Goal: Task Accomplishment & Management: Use online tool/utility

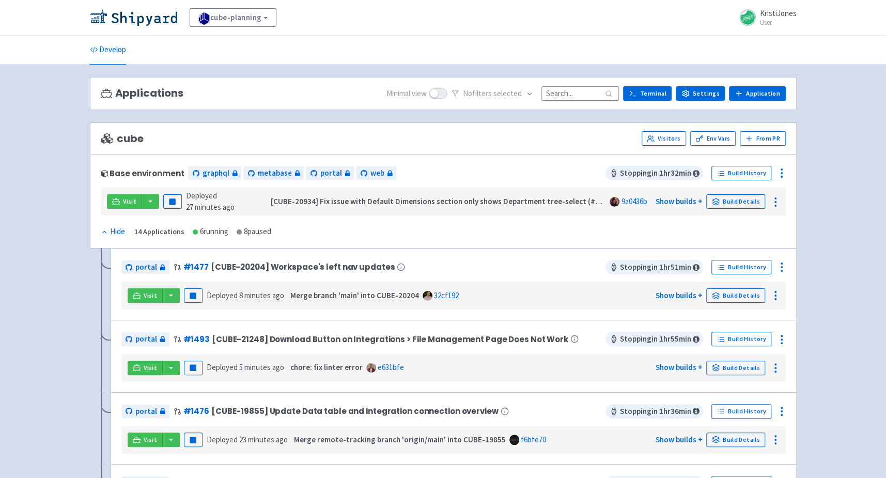
scroll to position [32, 0]
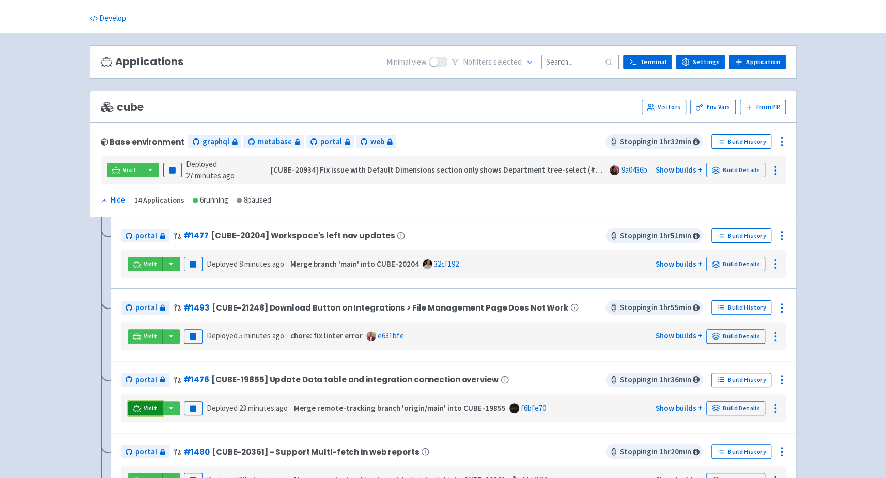
click at [143, 403] on link "Visit" at bounding box center [145, 408] width 35 height 14
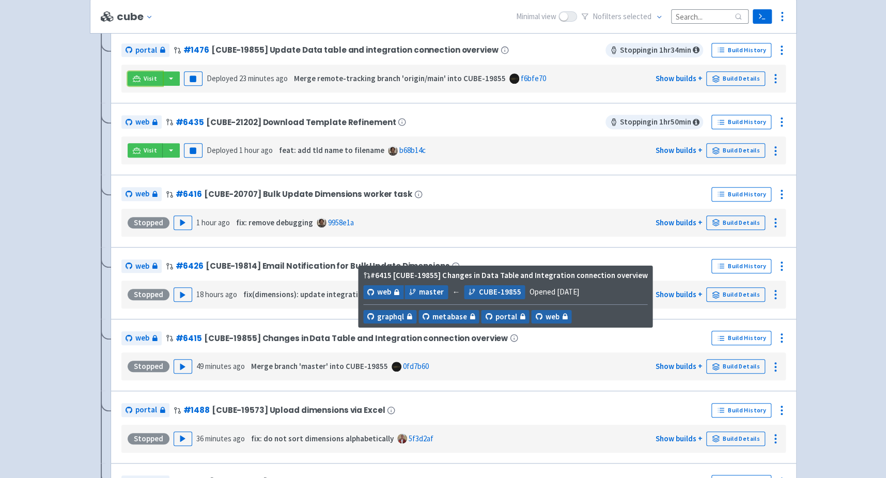
scroll to position [449, 0]
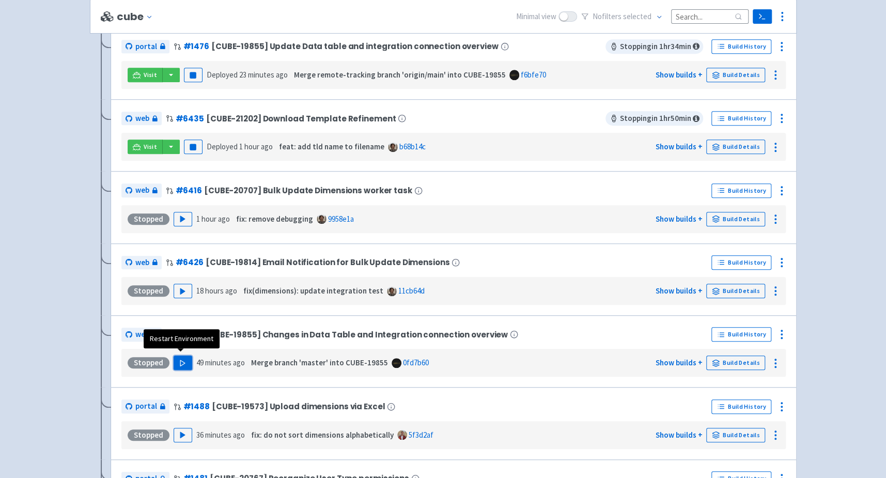
click at [181, 360] on polygon "button" at bounding box center [182, 363] width 5 height 6
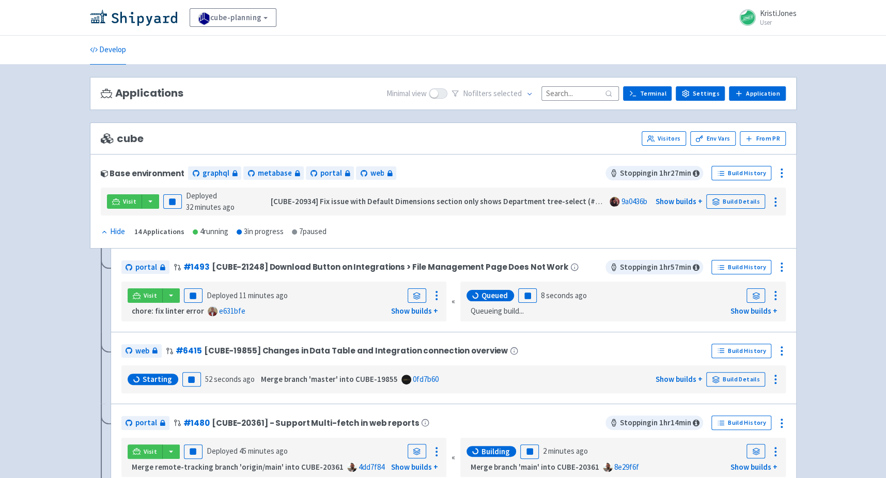
click at [447, 88] on span at bounding box center [438, 93] width 19 height 10
click at [435, 90] on input "checkbox" at bounding box center [432, 93] width 7 height 7
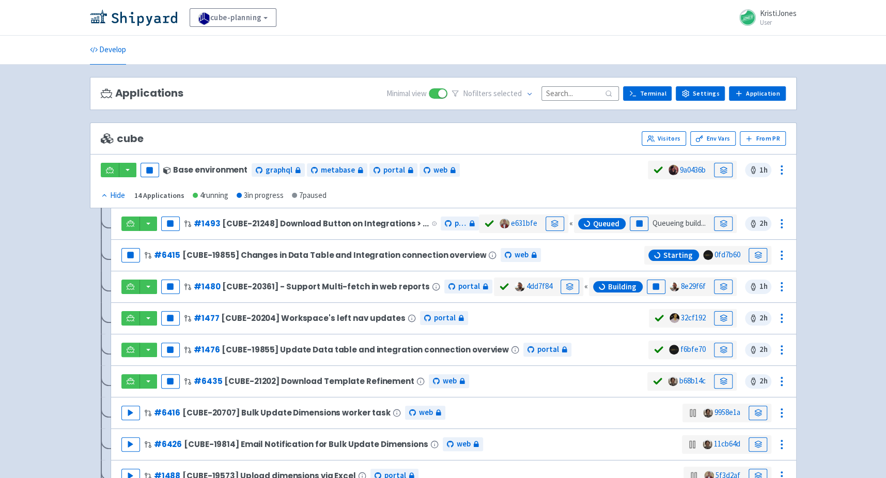
click at [447, 88] on span at bounding box center [438, 93] width 19 height 10
click at [435, 90] on input "checkbox" at bounding box center [432, 93] width 7 height 7
checkbox input "false"
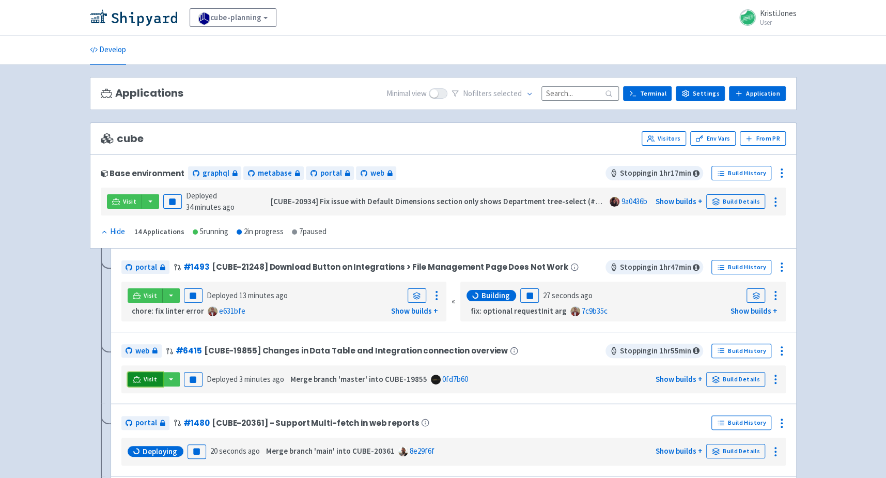
click at [149, 378] on span "Visit" at bounding box center [150, 379] width 13 height 8
